Goal: Transaction & Acquisition: Purchase product/service

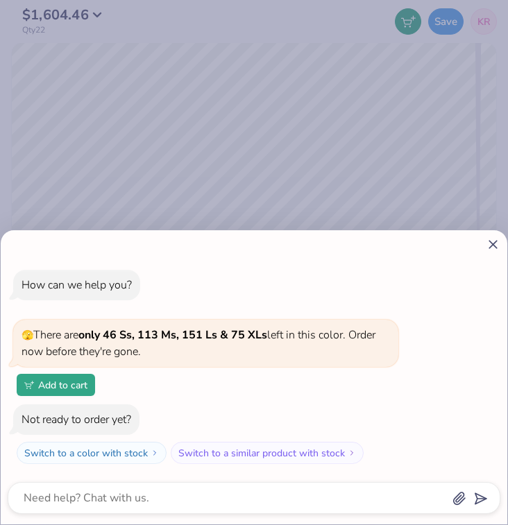
click at [490, 245] on icon at bounding box center [493, 244] width 15 height 15
type textarea "x"
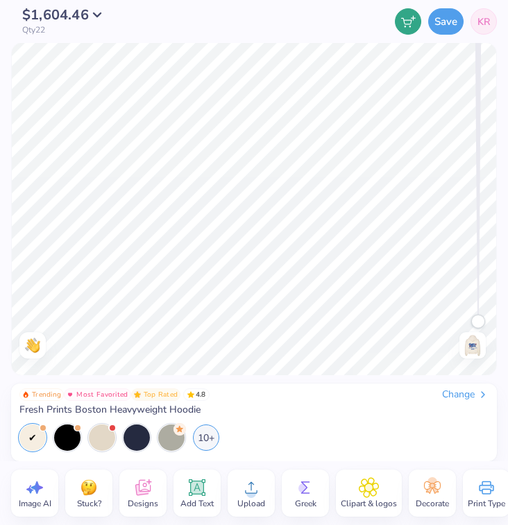
click at [477, 346] on img at bounding box center [473, 346] width 22 height 22
click at [67, 12] on span "$1,604.46" at bounding box center [55, 11] width 67 height 19
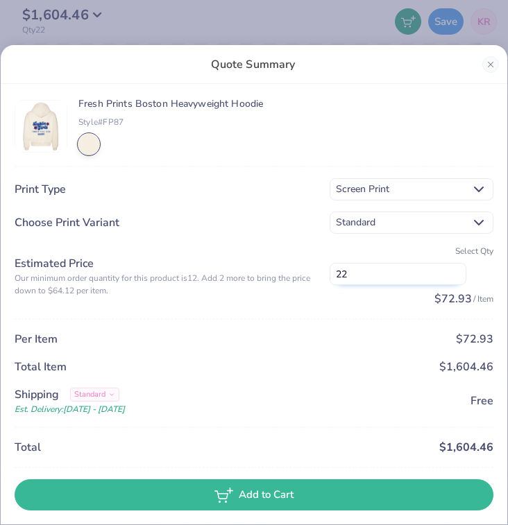
click at [348, 269] on input "22" at bounding box center [398, 274] width 137 height 22
click at [487, 64] on button "Close" at bounding box center [490, 64] width 17 height 17
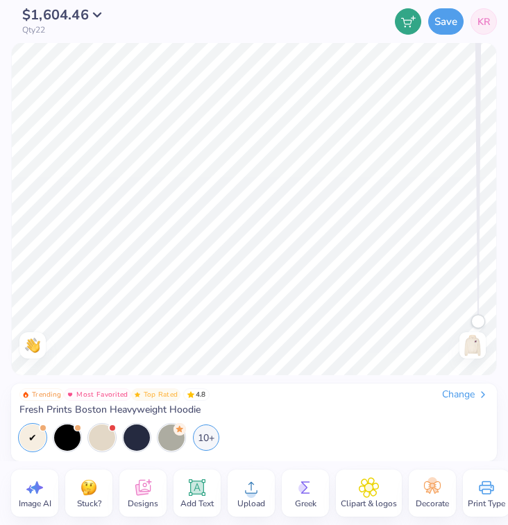
click at [480, 32] on link "KR" at bounding box center [484, 21] width 26 height 26
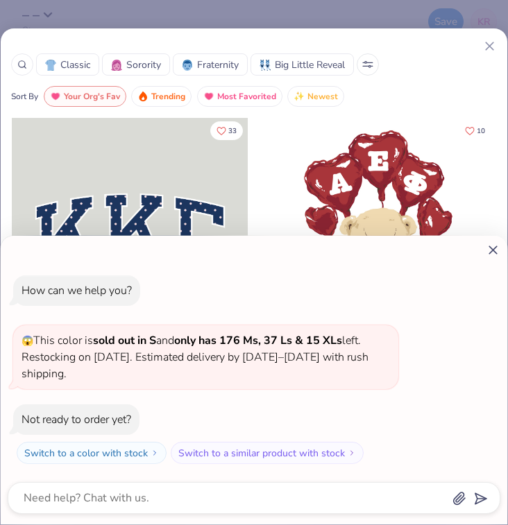
click at [489, 48] on div "How can we help you? 😱 This color is sold out in S and only has 176 Ms, 37 Ls &…" at bounding box center [254, 262] width 508 height 525
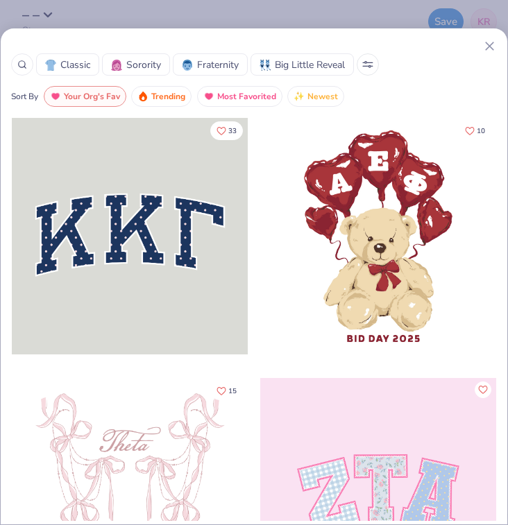
click at [489, 48] on icon at bounding box center [489, 46] width 15 height 15
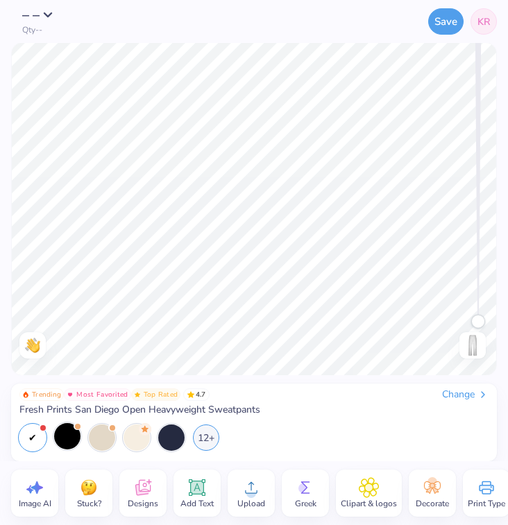
click at [71, 435] on div at bounding box center [67, 436] width 26 height 26
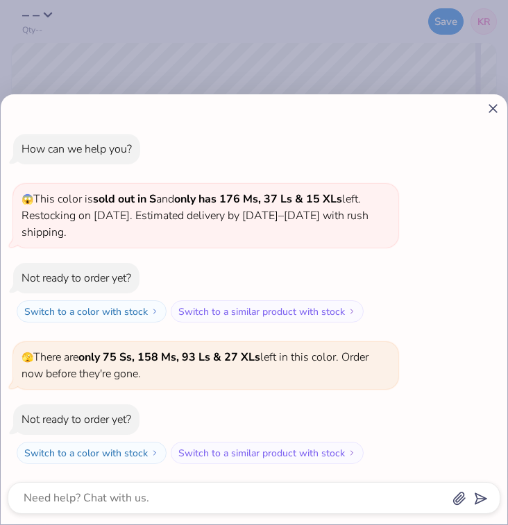
click at [486, 110] on icon at bounding box center [493, 108] width 15 height 15
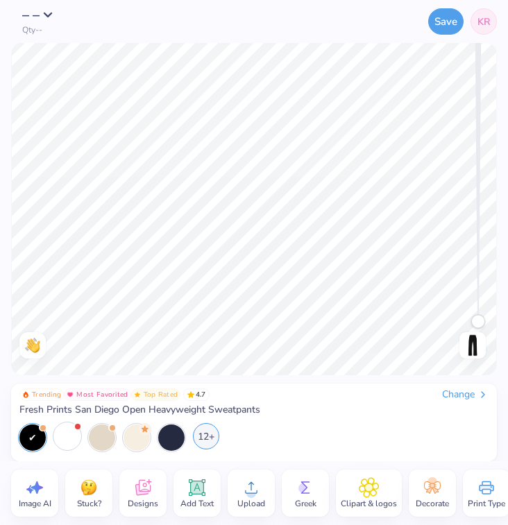
click at [214, 443] on div "12+" at bounding box center [206, 436] width 26 height 26
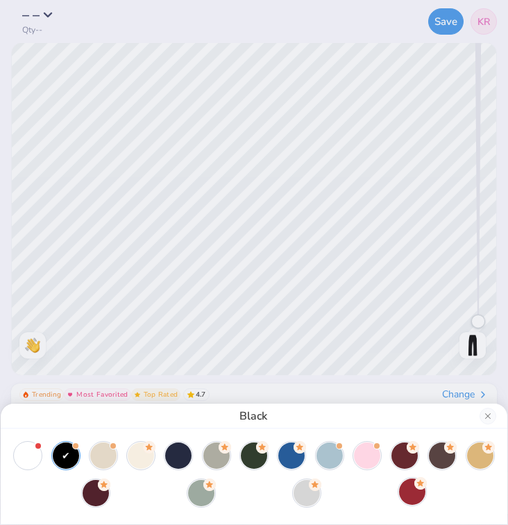
click at [410, 501] on div at bounding box center [412, 492] width 26 height 26
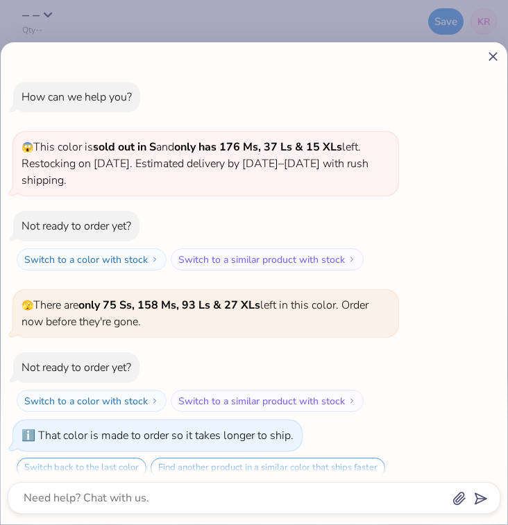
scroll to position [14, 0]
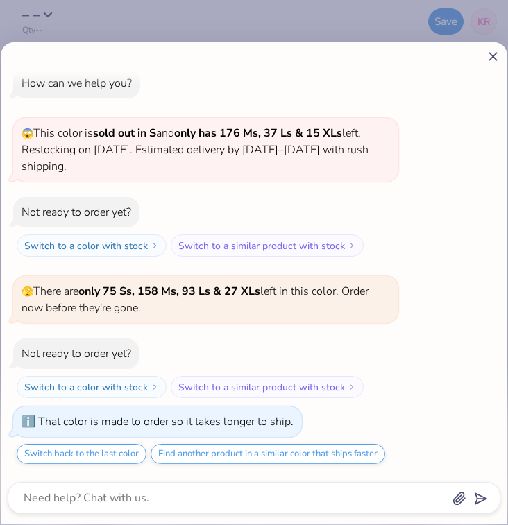
click at [489, 58] on icon at bounding box center [493, 56] width 15 height 15
type textarea "x"
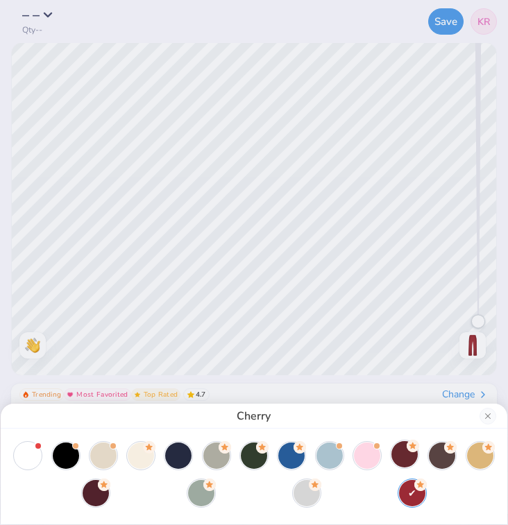
click at [401, 461] on div at bounding box center [404, 454] width 26 height 26
click at [488, 419] on button "Close" at bounding box center [488, 416] width 17 height 17
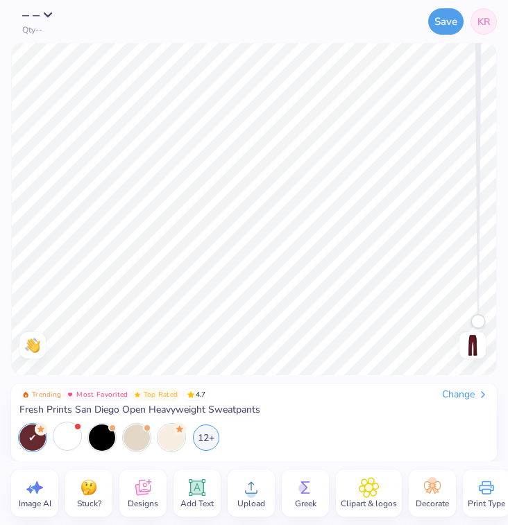
click at [138, 487] on icon at bounding box center [142, 490] width 13 height 11
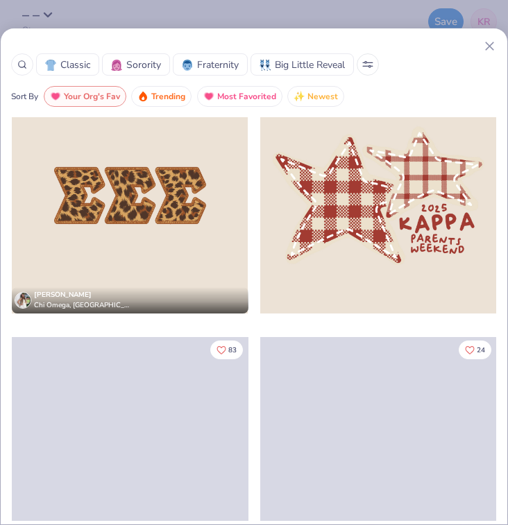
scroll to position [3939, 0]
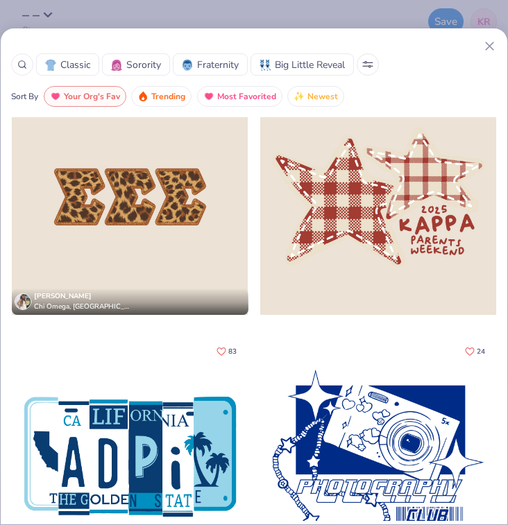
click at [378, 230] on div at bounding box center [378, 197] width 236 height 237
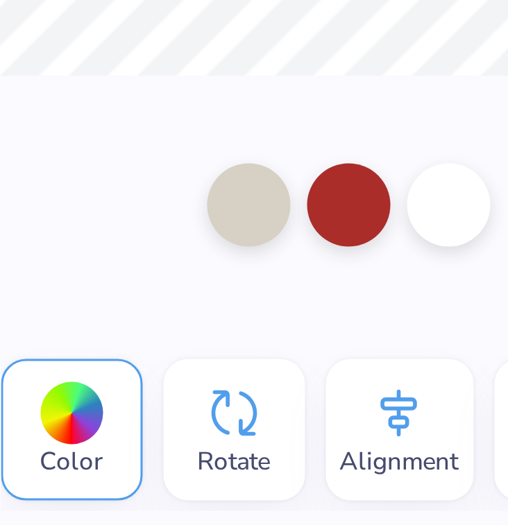
click at [262, 385] on div at bounding box center [254, 419] width 508 height 86
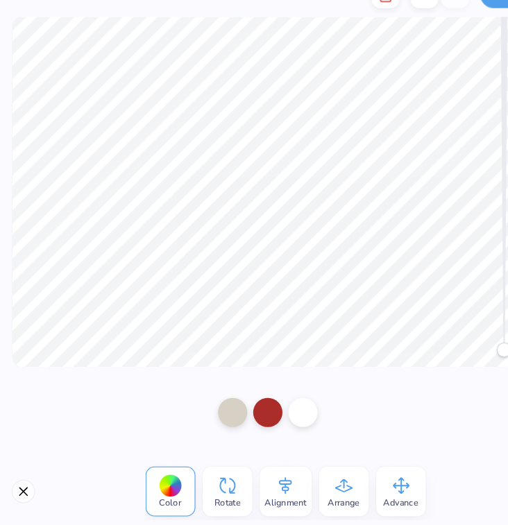
scroll to position [0, 0]
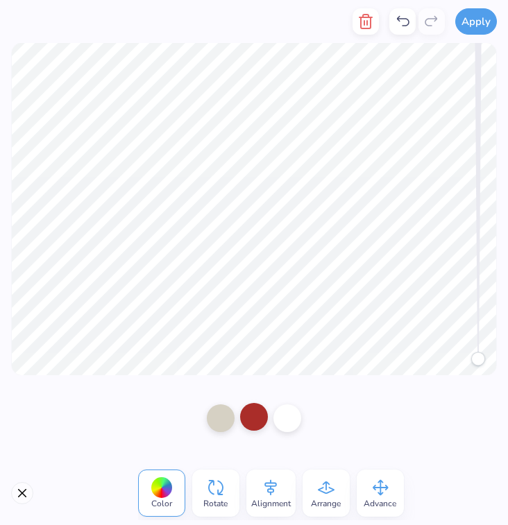
click at [258, 417] on div at bounding box center [254, 417] width 28 height 28
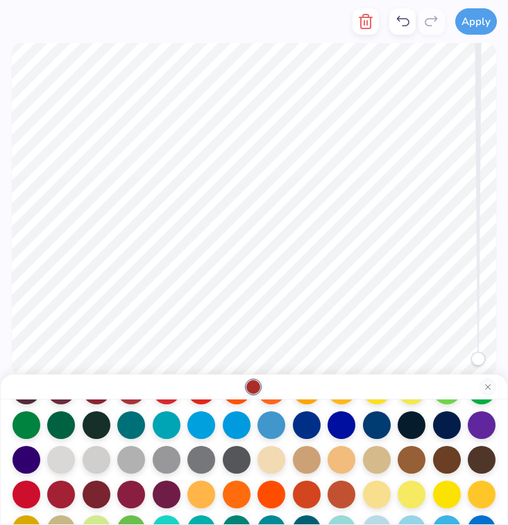
scroll to position [106, 0]
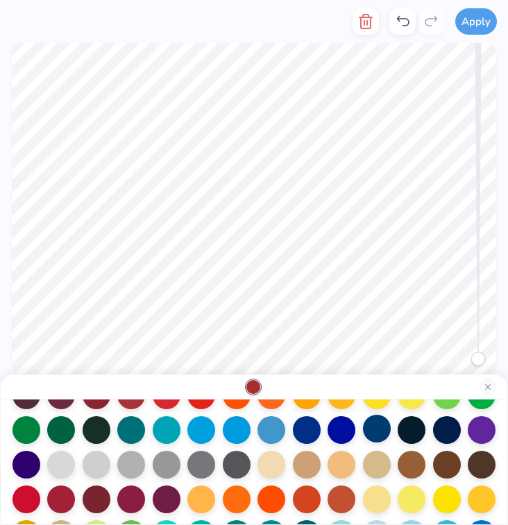
click at [379, 430] on div at bounding box center [377, 429] width 28 height 28
click at [350, 440] on div at bounding box center [342, 429] width 28 height 28
click at [305, 438] on div at bounding box center [307, 429] width 28 height 28
click at [388, 428] on div at bounding box center [377, 429] width 28 height 28
click at [414, 427] on div at bounding box center [412, 429] width 28 height 28
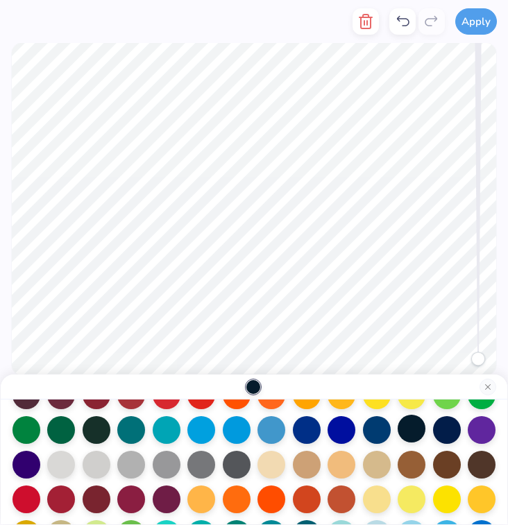
click at [412, 431] on div at bounding box center [412, 429] width 28 height 28
click at [368, 436] on div at bounding box center [377, 429] width 28 height 28
click at [485, 387] on button "Close" at bounding box center [488, 387] width 17 height 17
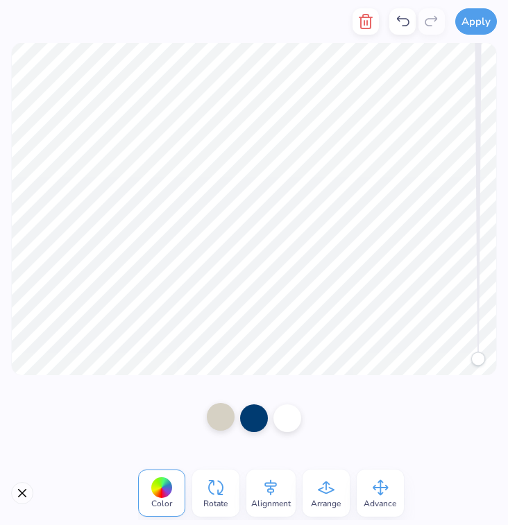
click at [219, 422] on div at bounding box center [221, 417] width 28 height 28
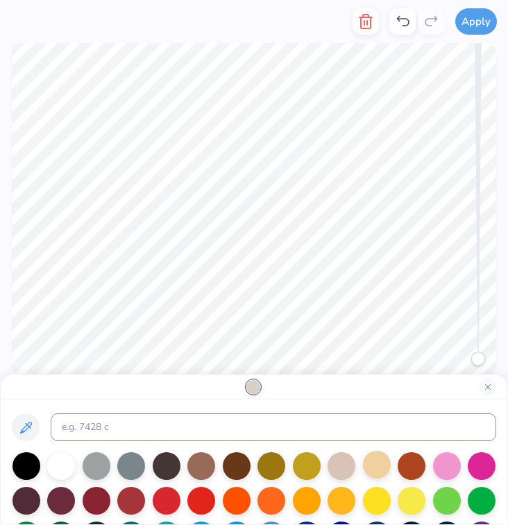
click at [374, 467] on div at bounding box center [377, 465] width 28 height 28
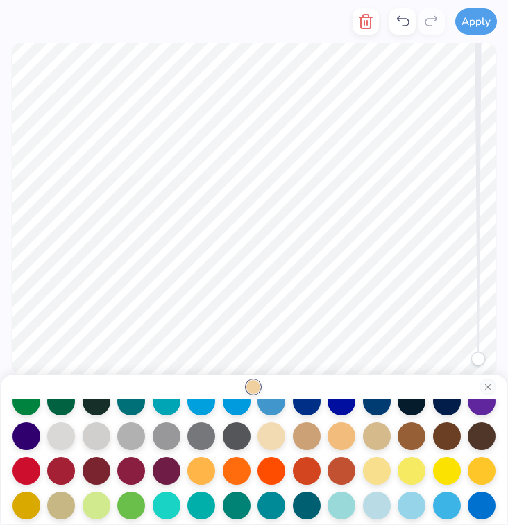
scroll to position [139, 0]
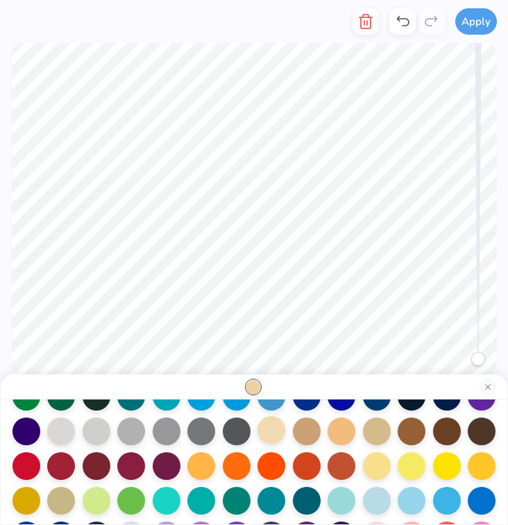
click at [271, 437] on div at bounding box center [272, 430] width 28 height 28
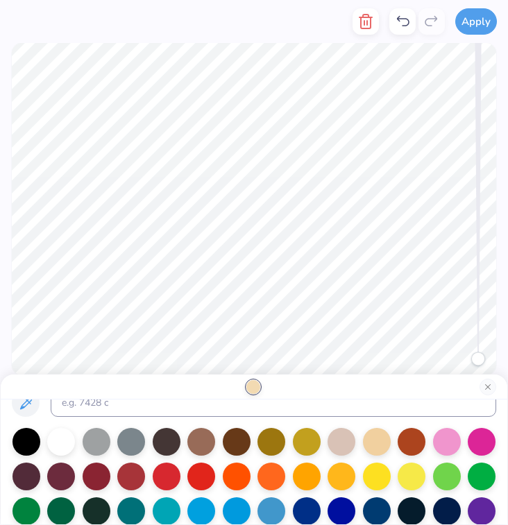
scroll to position [0, 0]
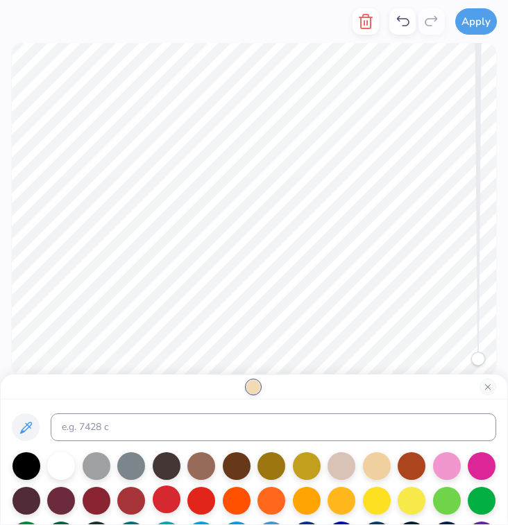
click at [168, 495] on div at bounding box center [167, 500] width 28 height 28
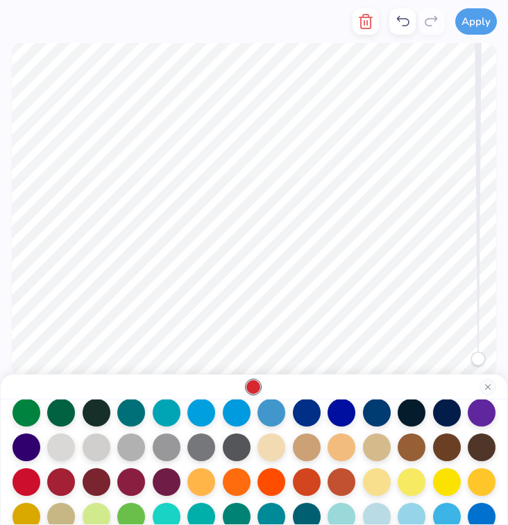
scroll to position [99, 0]
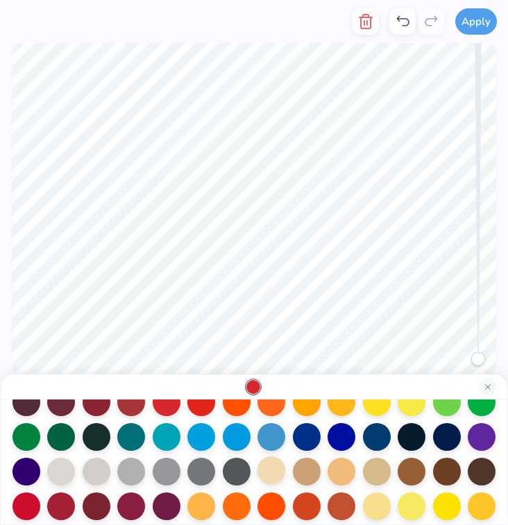
click at [279, 476] on div at bounding box center [272, 471] width 28 height 28
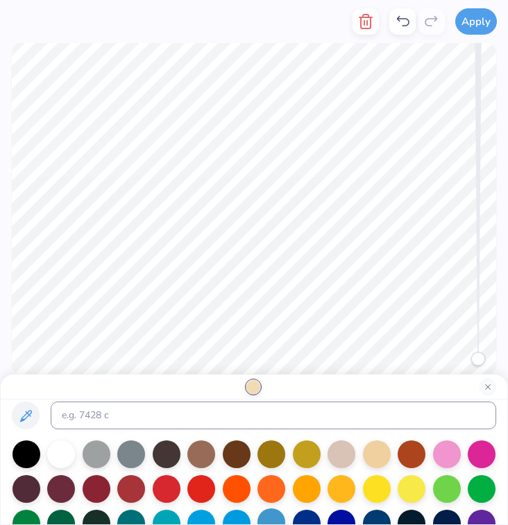
scroll to position [0, 0]
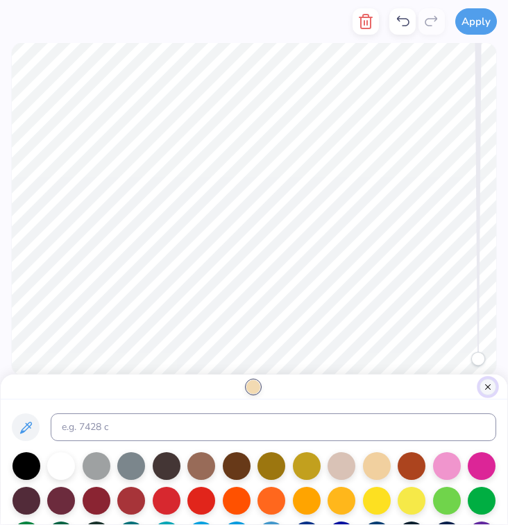
click at [491, 385] on button "Close" at bounding box center [488, 387] width 17 height 17
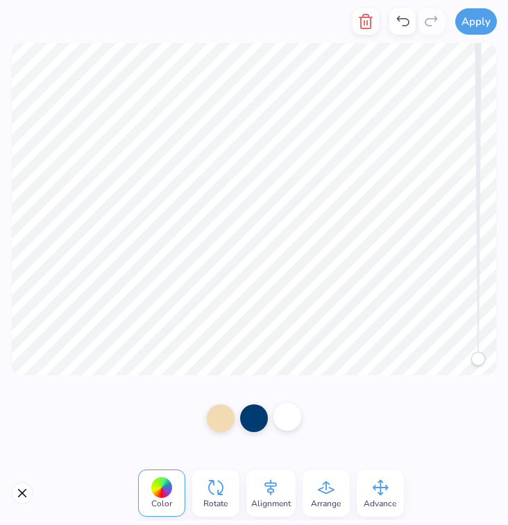
click at [285, 423] on div at bounding box center [287, 417] width 28 height 28
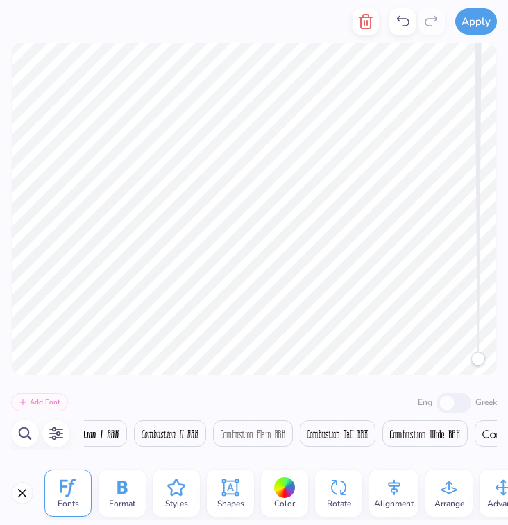
type textarea "K"
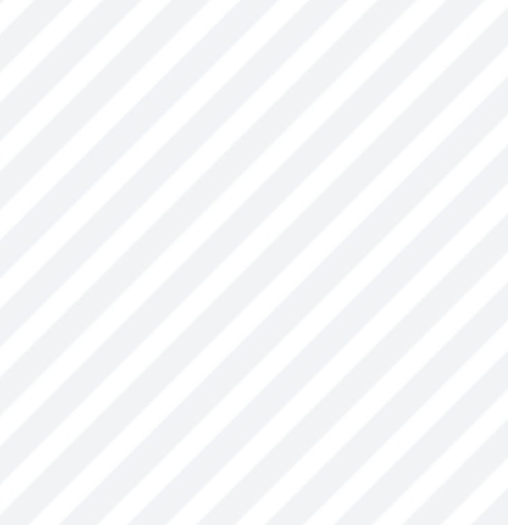
type textarea "Seniors"
